Goal: Transaction & Acquisition: Purchase product/service

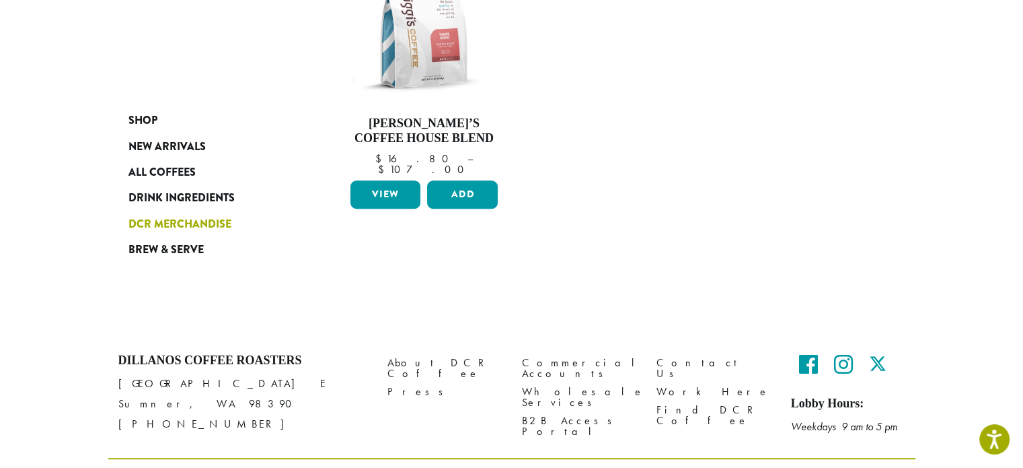
click at [182, 218] on span "DCR Merchandise" at bounding box center [180, 224] width 103 height 17
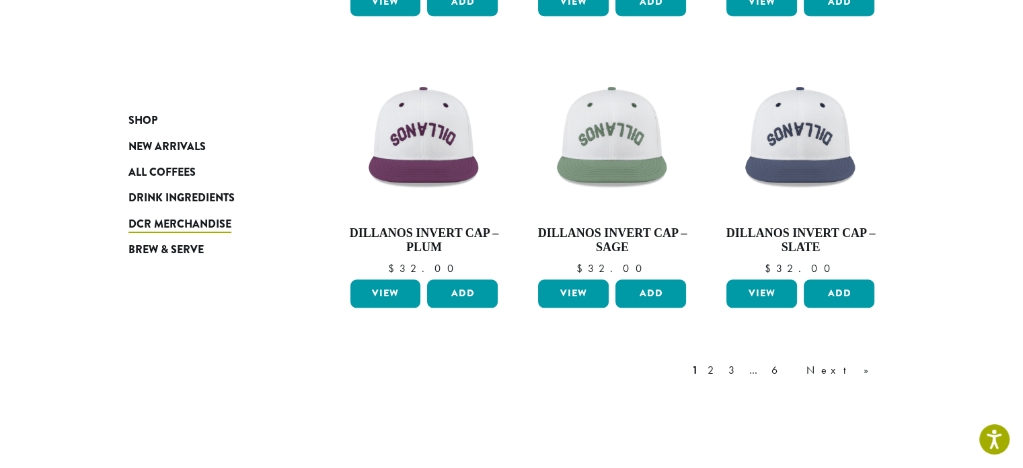
scroll to position [1198, 0]
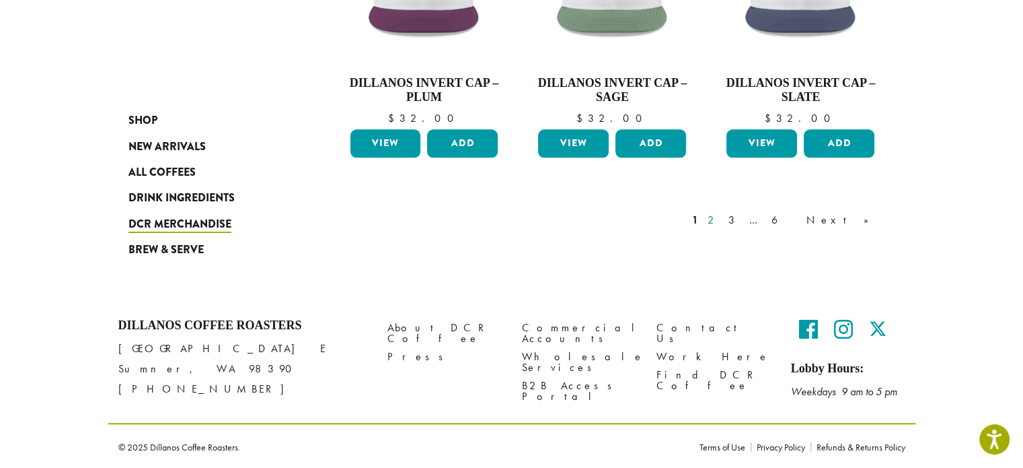
click at [722, 219] on link "2" at bounding box center [713, 220] width 17 height 16
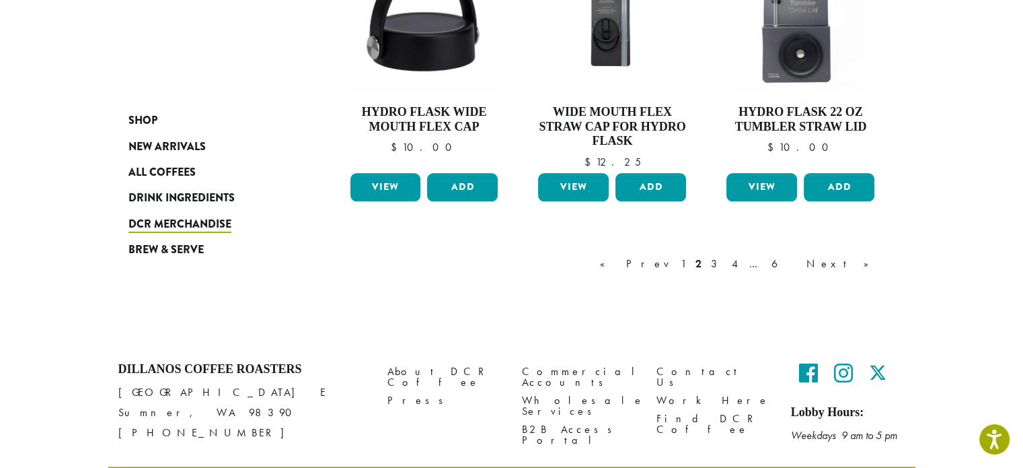
scroll to position [1268, 0]
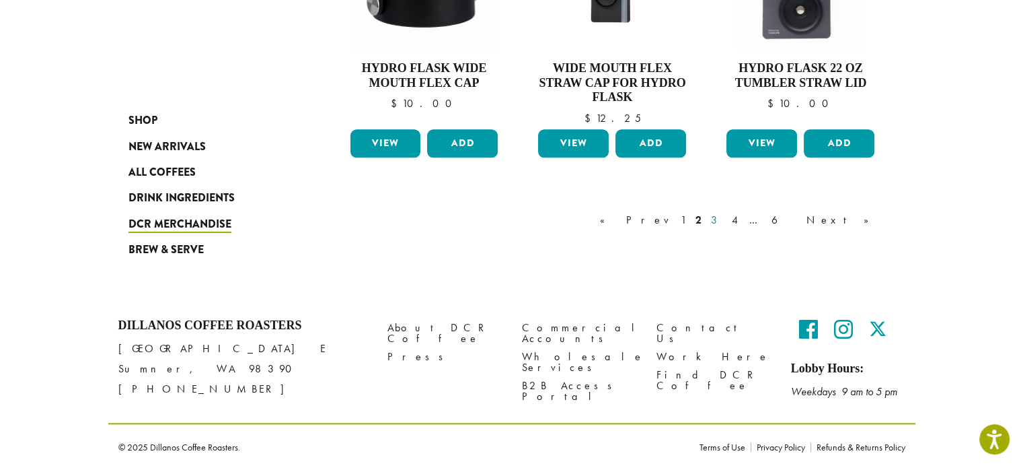
click at [725, 219] on link "3" at bounding box center [716, 220] width 17 height 16
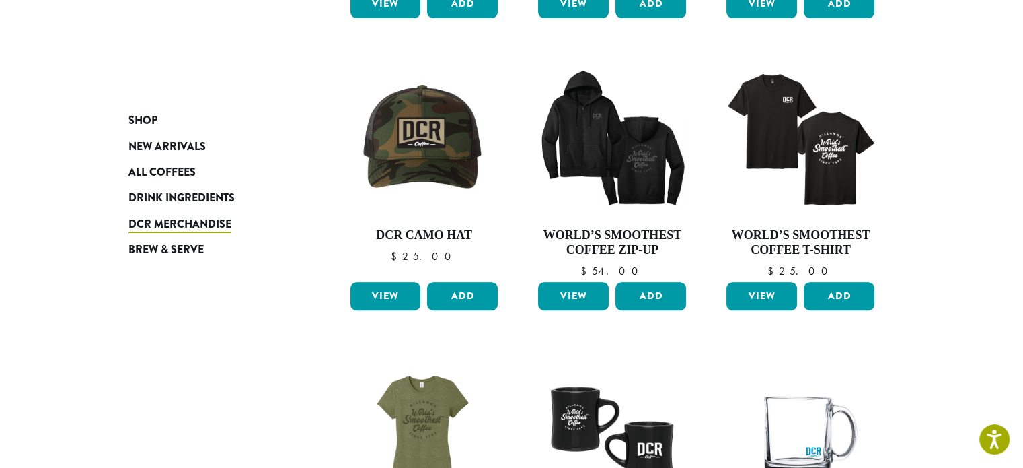
scroll to position [486, 0]
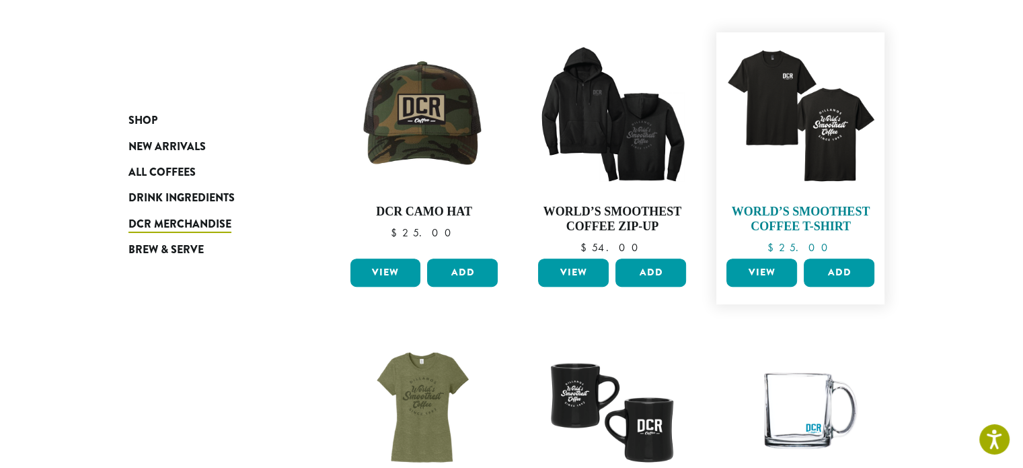
click at [819, 135] on img at bounding box center [800, 116] width 155 height 155
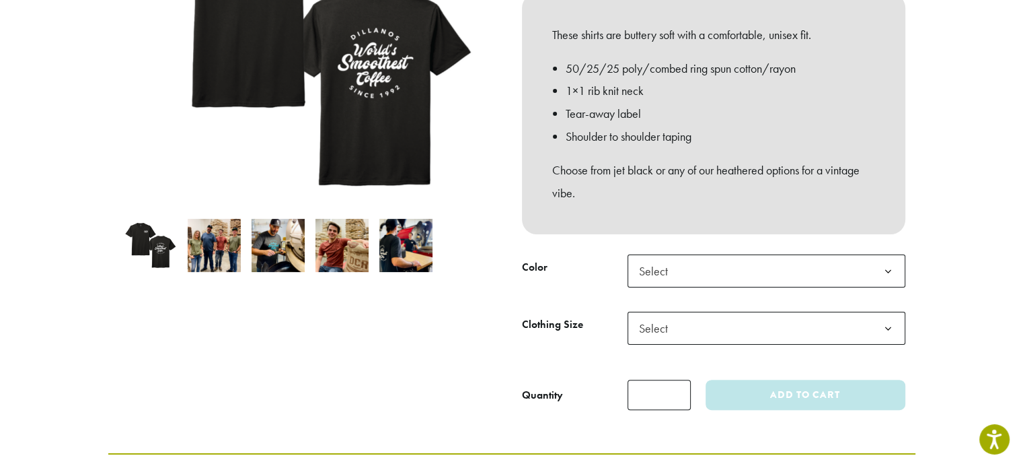
scroll to position [202, 0]
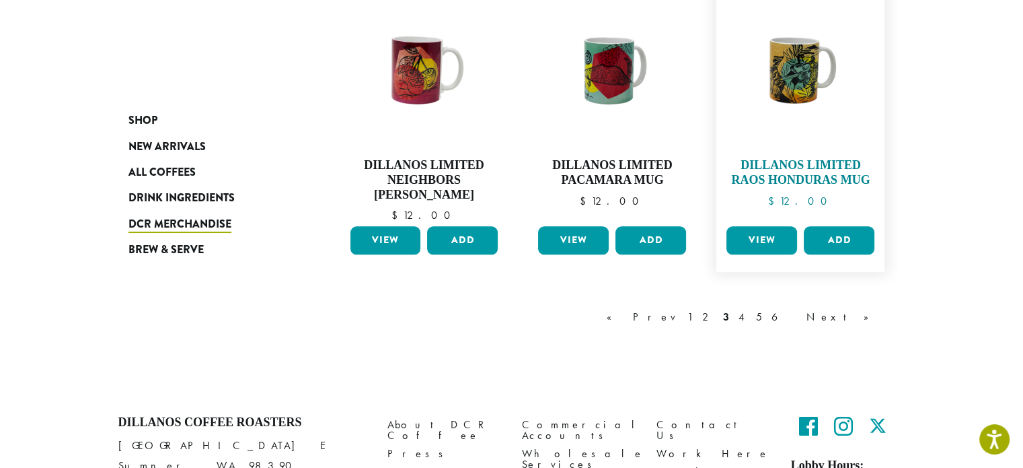
scroll to position [1227, 0]
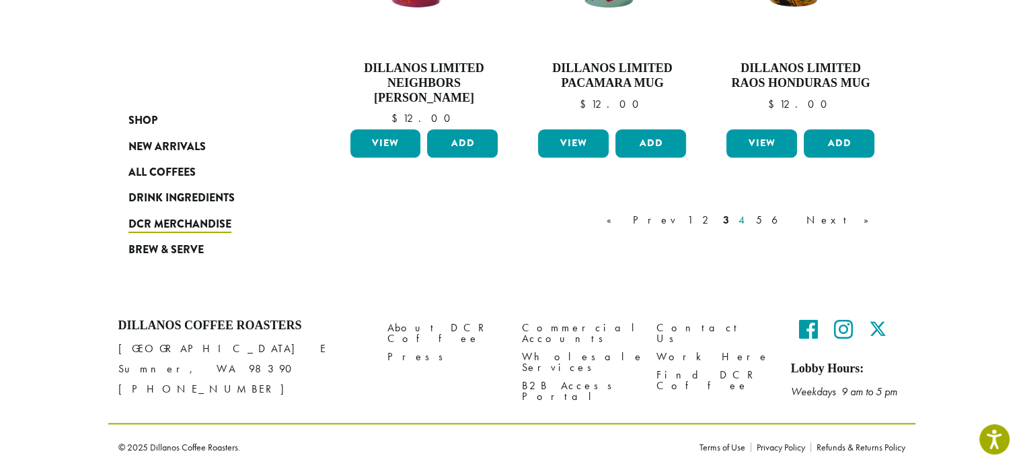
click at [749, 217] on link "4" at bounding box center [742, 220] width 13 height 16
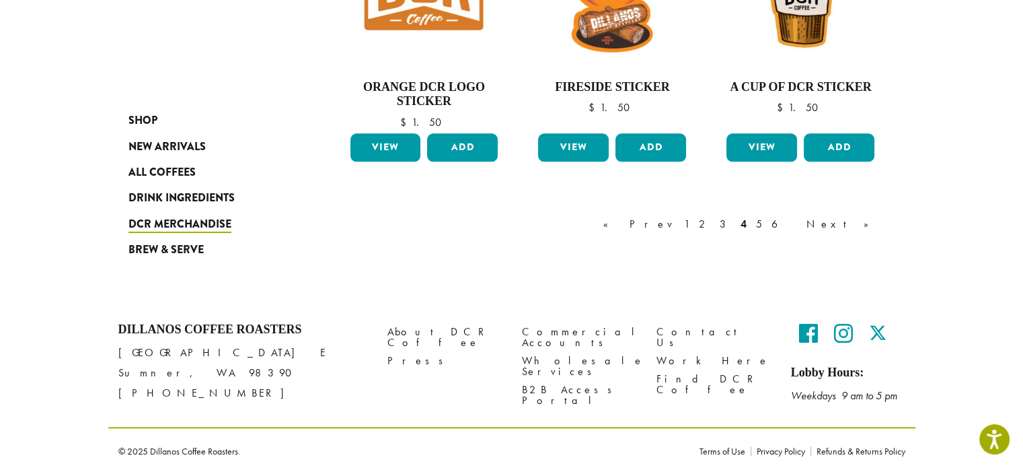
scroll to position [1198, 0]
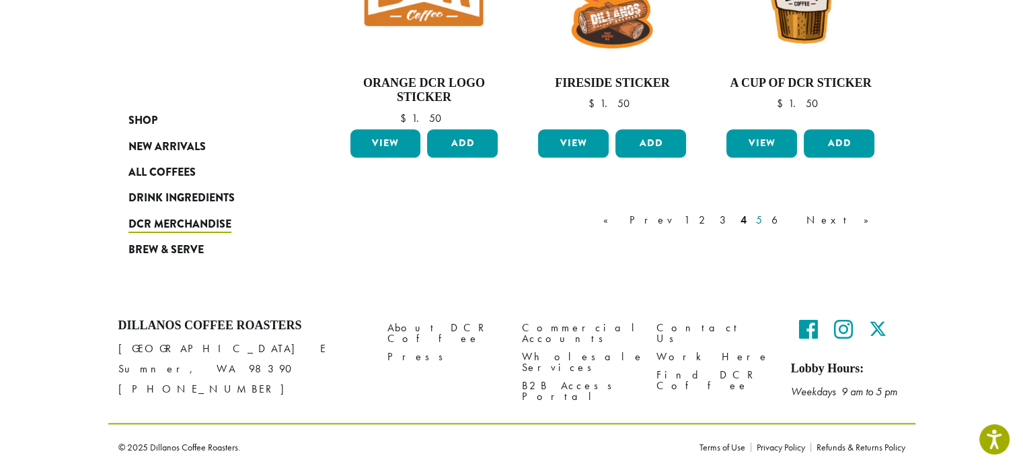
click at [765, 221] on link "5" at bounding box center [759, 220] width 11 height 16
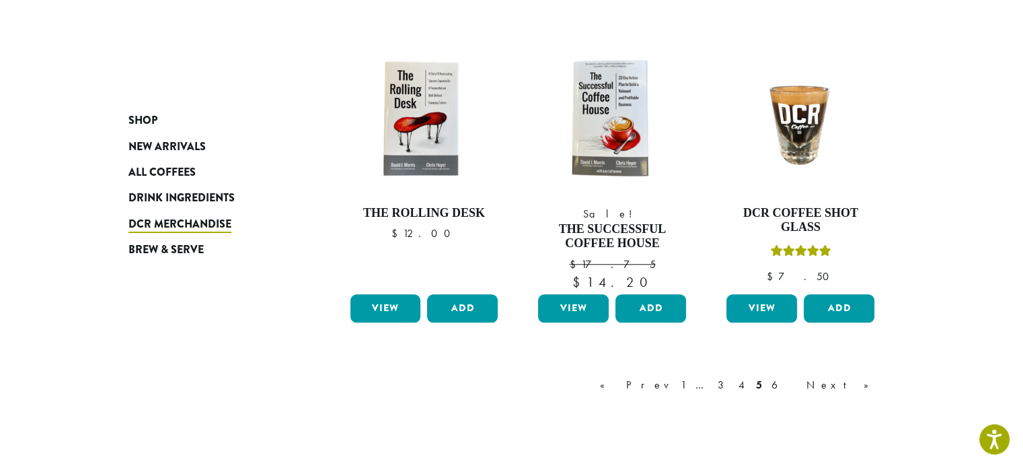
scroll to position [1092, 0]
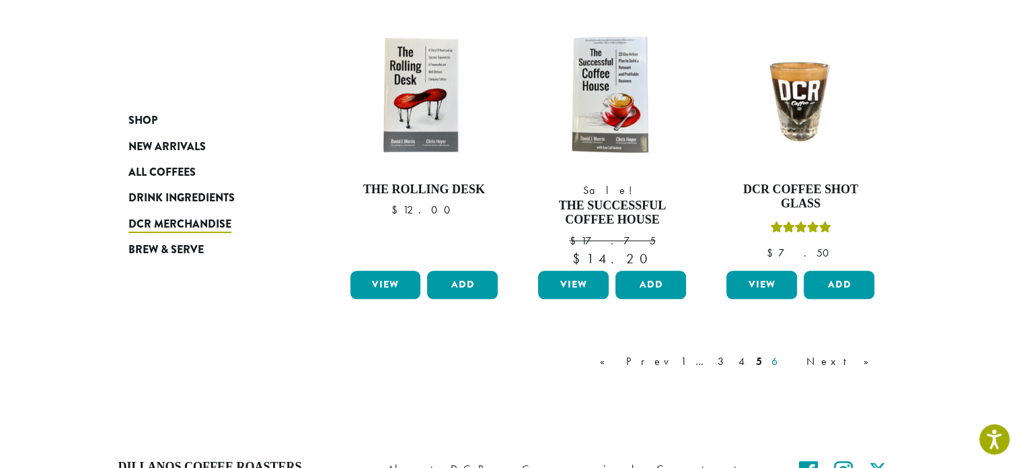
click at [800, 363] on link "6" at bounding box center [784, 361] width 31 height 16
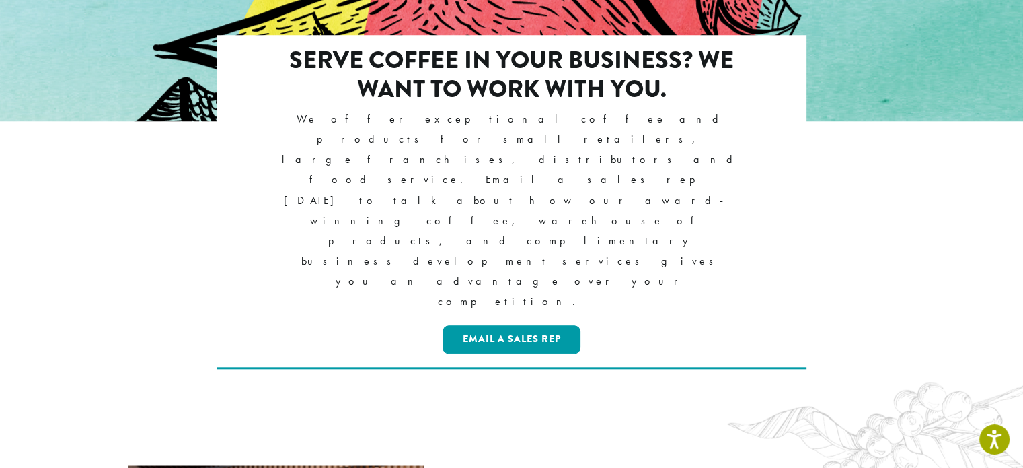
scroll to position [1278, 0]
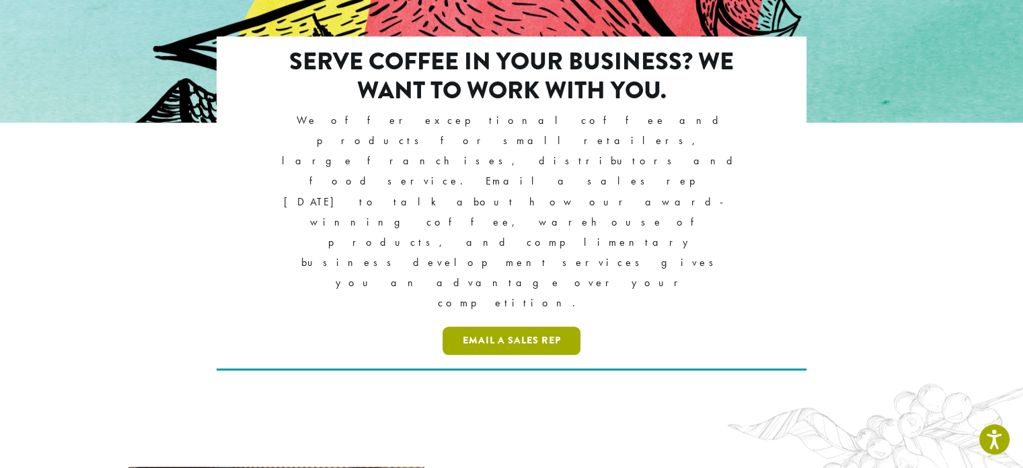
click at [536, 326] on link "Email a Sales Rep" at bounding box center [512, 340] width 139 height 28
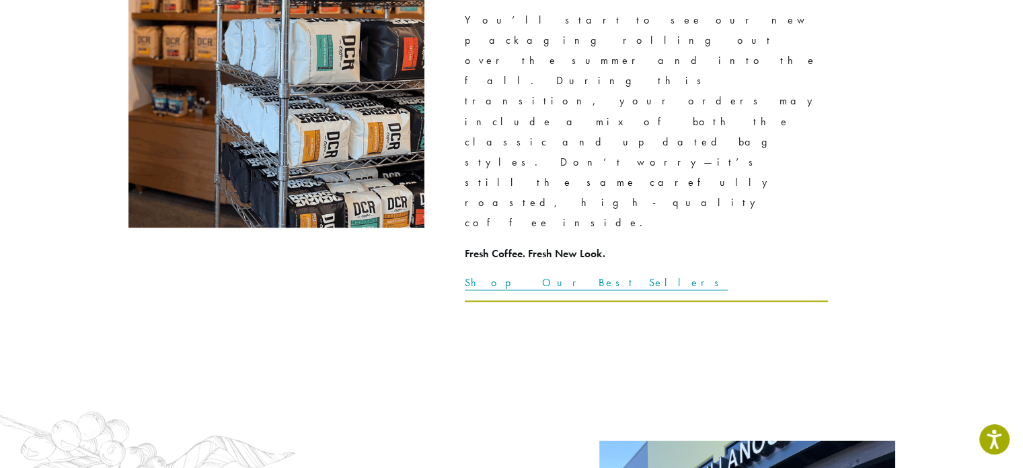
scroll to position [1951, 0]
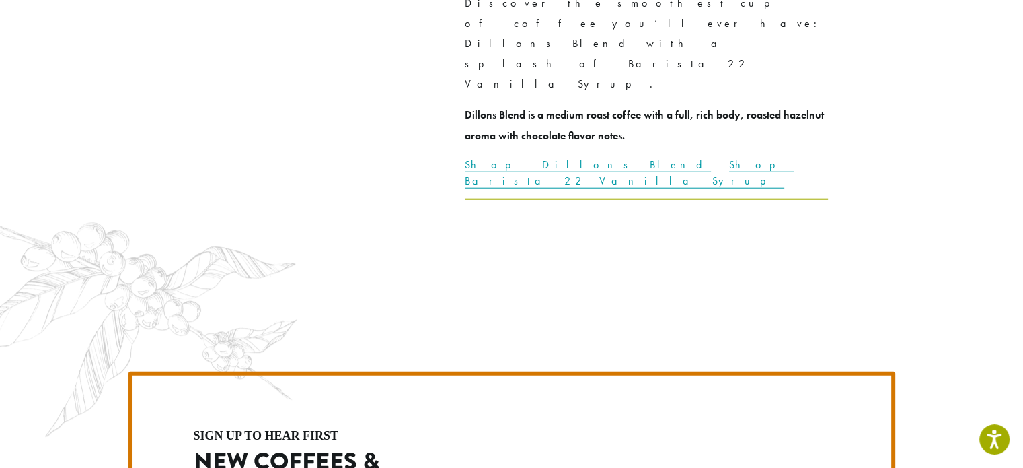
scroll to position [3431, 0]
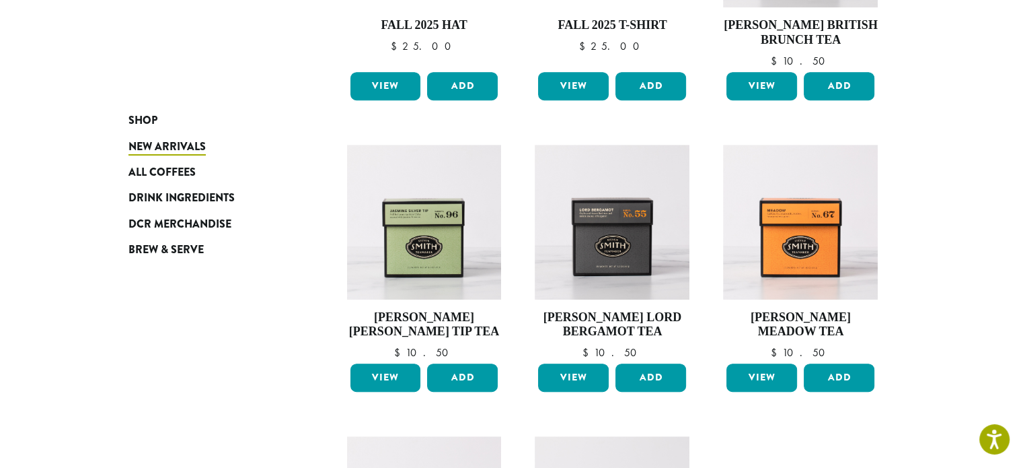
scroll to position [942, 0]
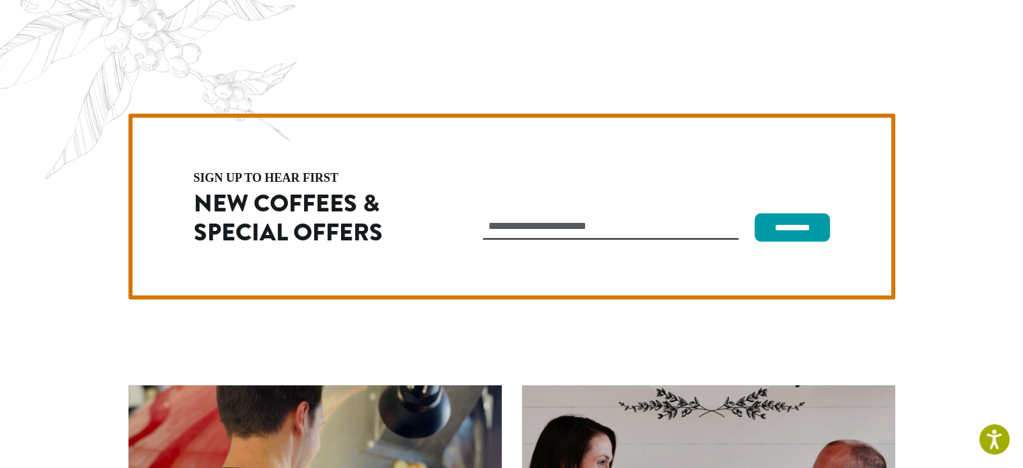
scroll to position [3700, 0]
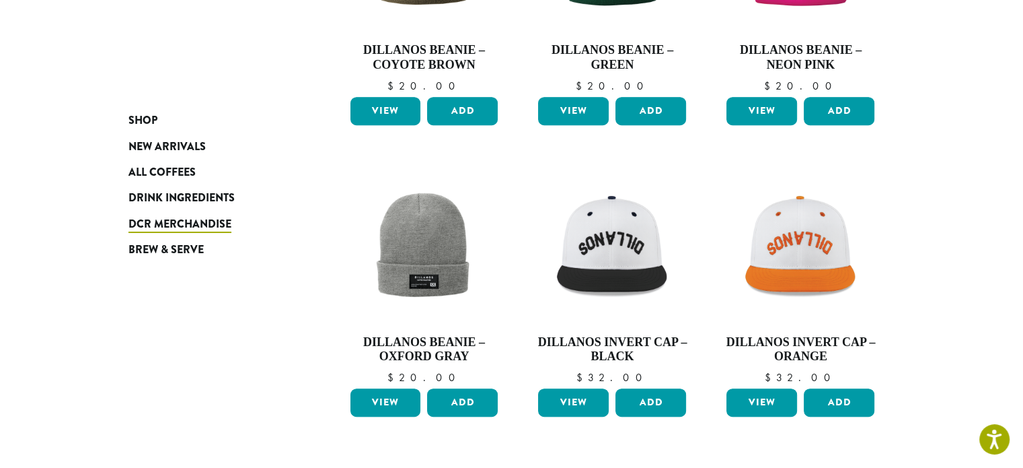
scroll to position [606, 0]
